Goal: Task Accomplishment & Management: Manage account settings

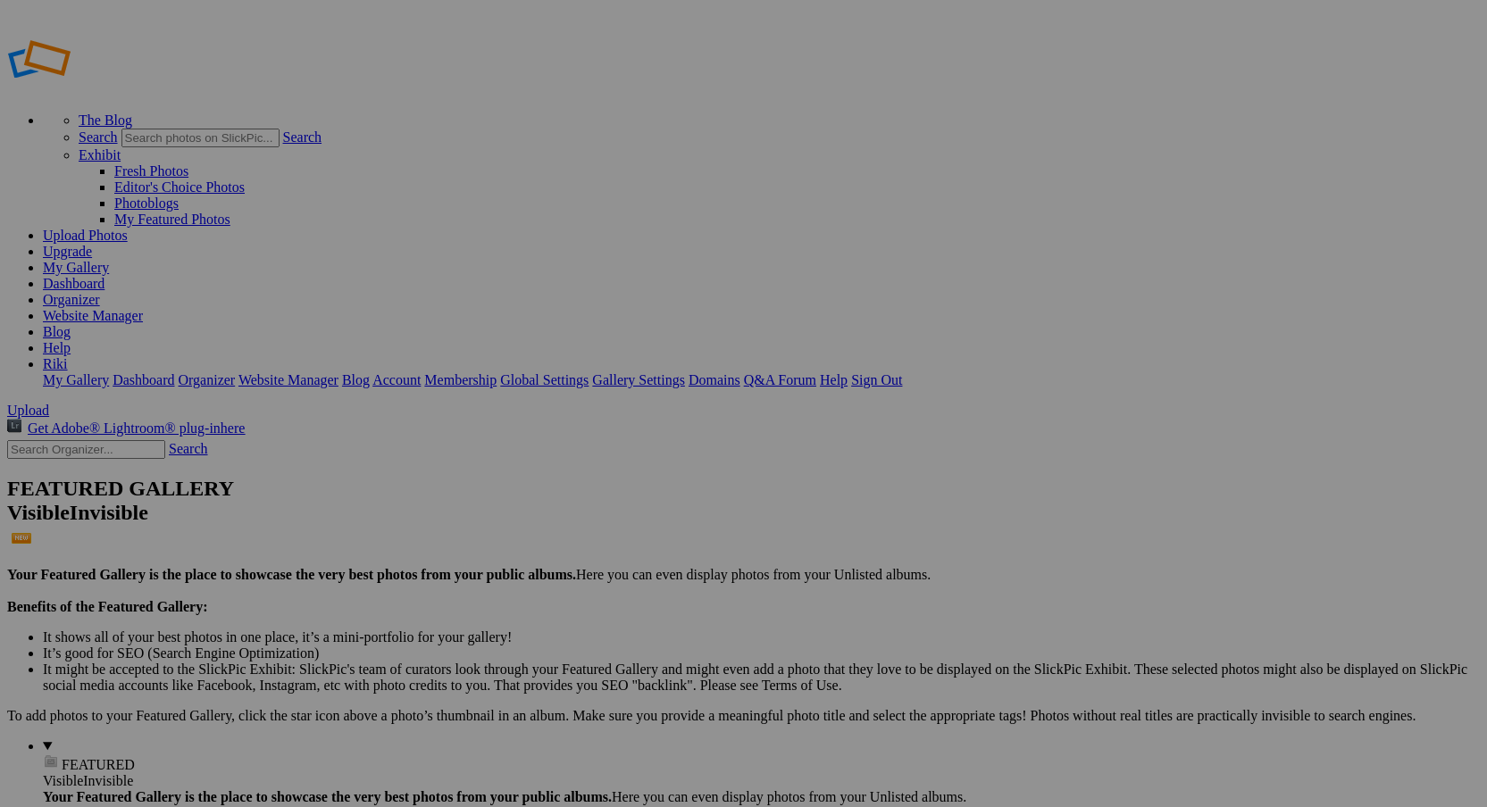
click at [507, 353] on link at bounding box center [507, 353] width 0 height 0
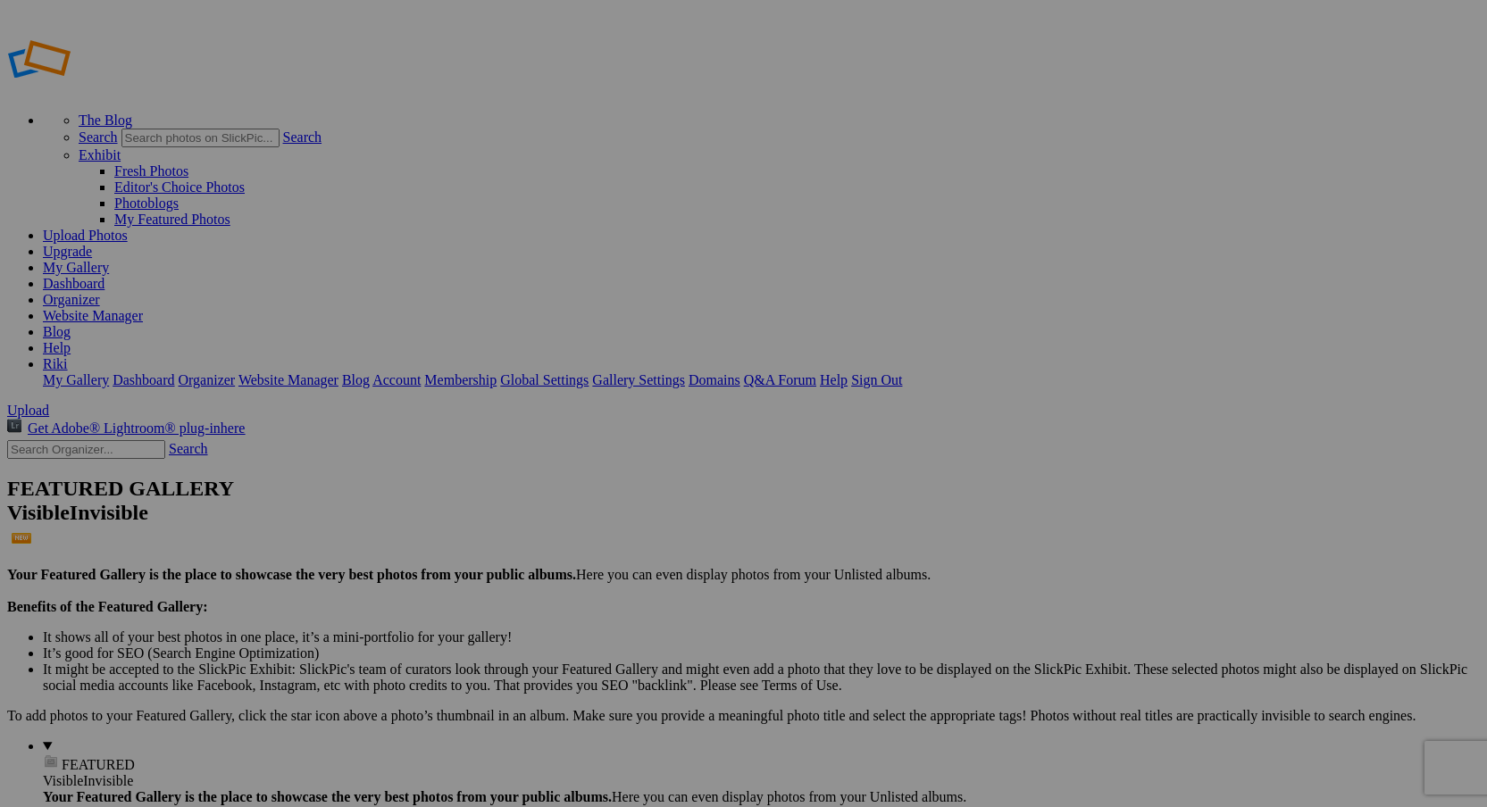
type input "A and J wedding"
